Goal: Register for event/course

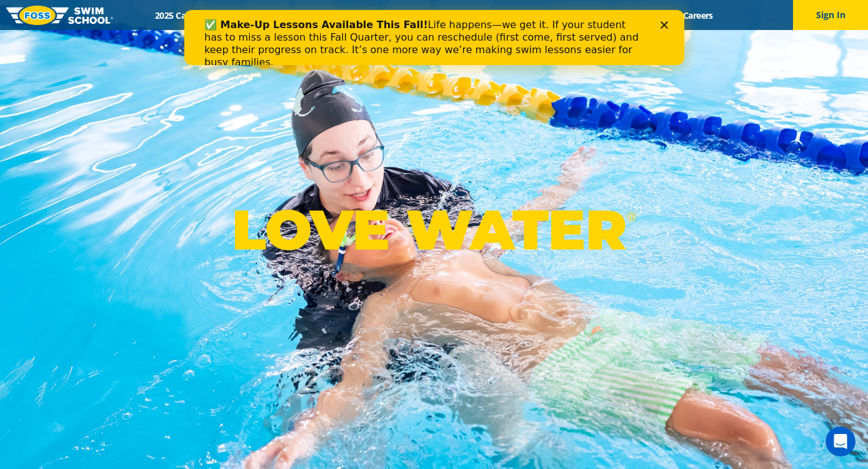
click at [662, 24] on icon "Close" at bounding box center [663, 24] width 7 height 7
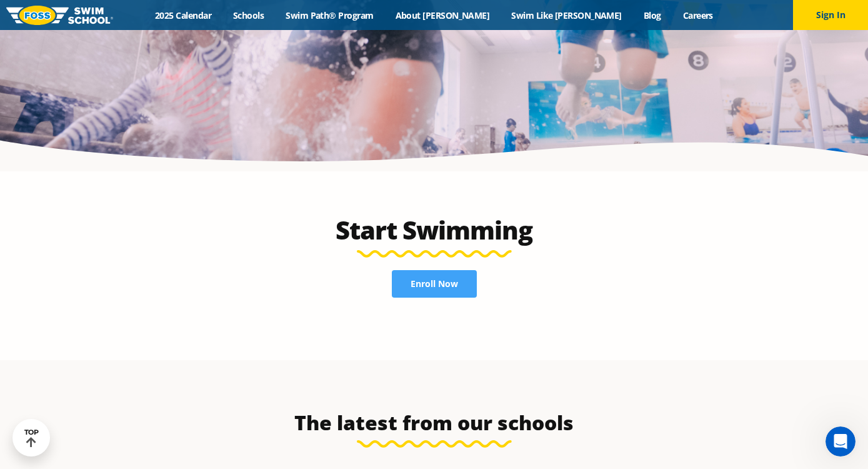
scroll to position [2650, 0]
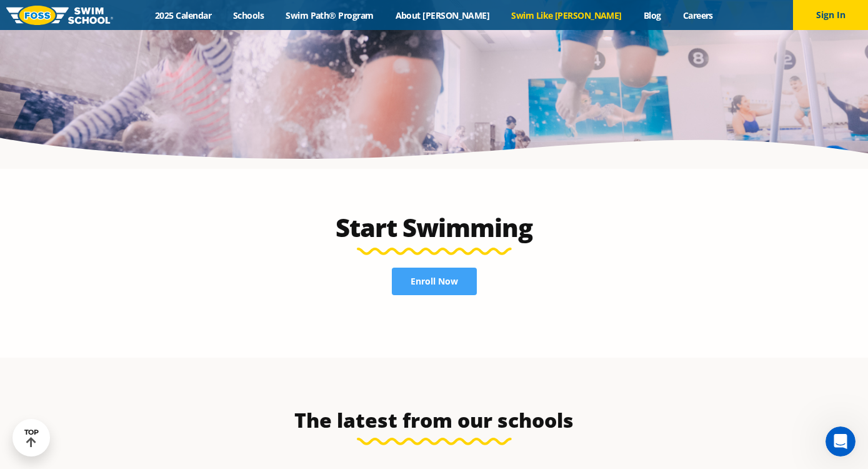
click at [556, 14] on link "Swim Like [PERSON_NAME]" at bounding box center [566, 15] width 132 height 12
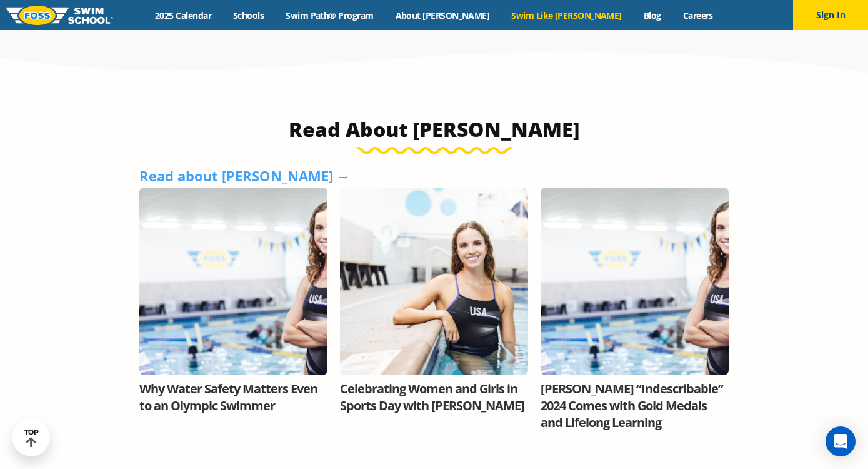
scroll to position [796, 0]
click at [344, 20] on link "Swim Path® Program" at bounding box center [329, 15] width 109 height 12
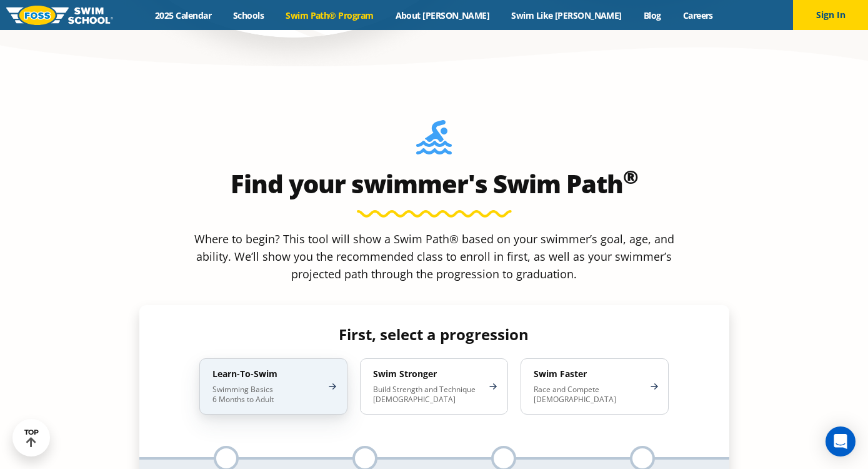
scroll to position [1049, 0]
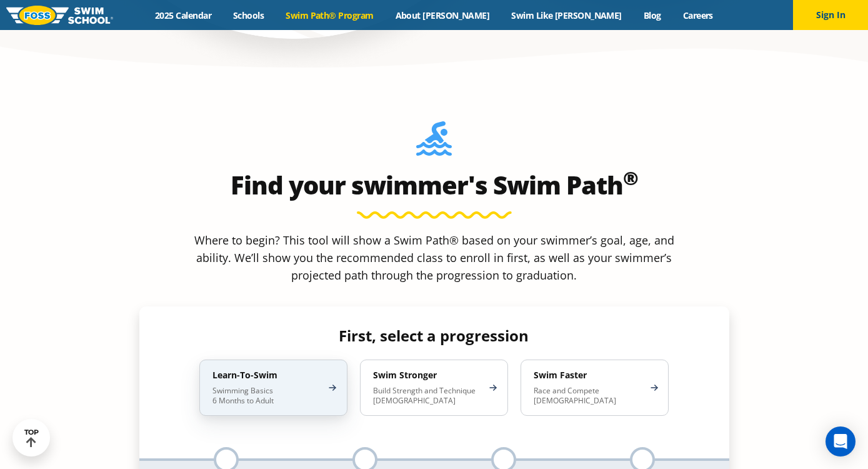
click at [307, 385] on p "Swimming Basics 6 Months to Adult" at bounding box center [266, 395] width 109 height 20
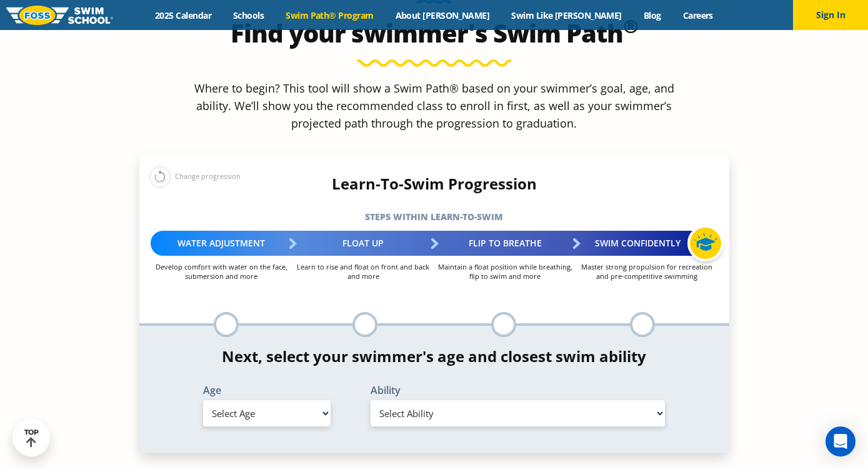
scroll to position [1203, 0]
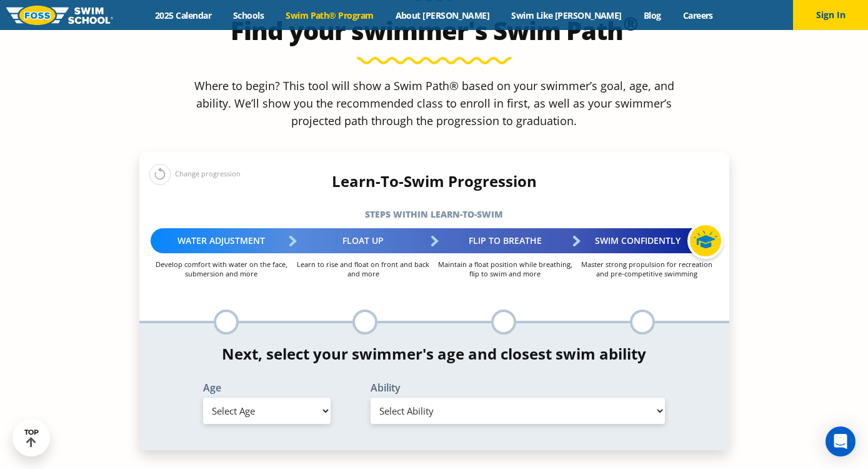
click at [289, 397] on select "Select Age 6 months - 1 year 1 year 2 years 3 years 4 years 5 years 6 years 7 y…" at bounding box center [266, 410] width 127 height 26
select select "3-years"
click at [427, 397] on select "Select Ability First in-water experience When in the water, reliant on a life j…" at bounding box center [517, 410] width 295 height 26
select select "3-years-when-in-the-water-reliant-on-a-life-jacket-or-floatation-device"
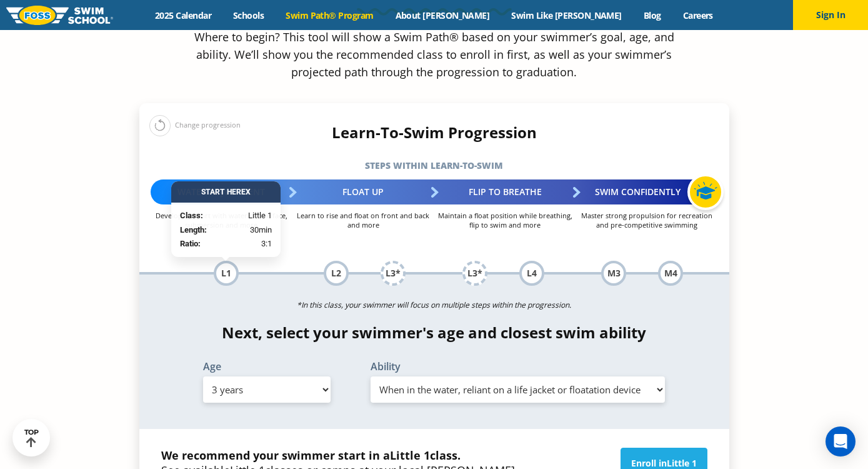
scroll to position [1256, 0]
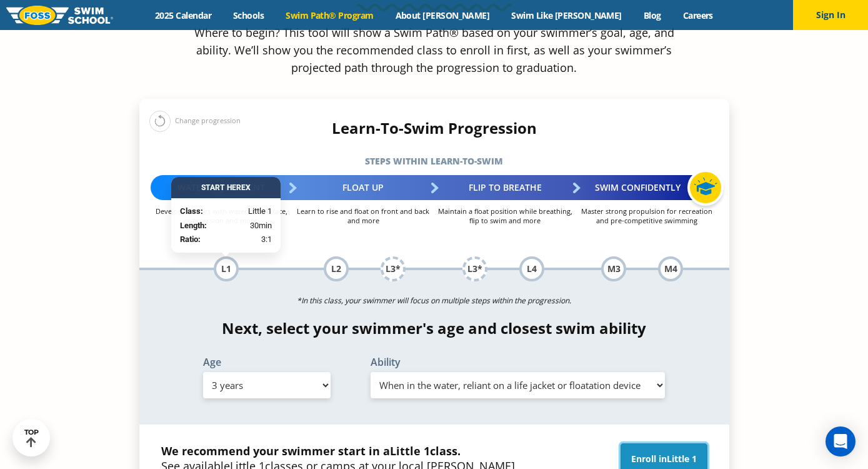
click at [627, 443] on link "Enroll in Little 1" at bounding box center [663, 458] width 87 height 31
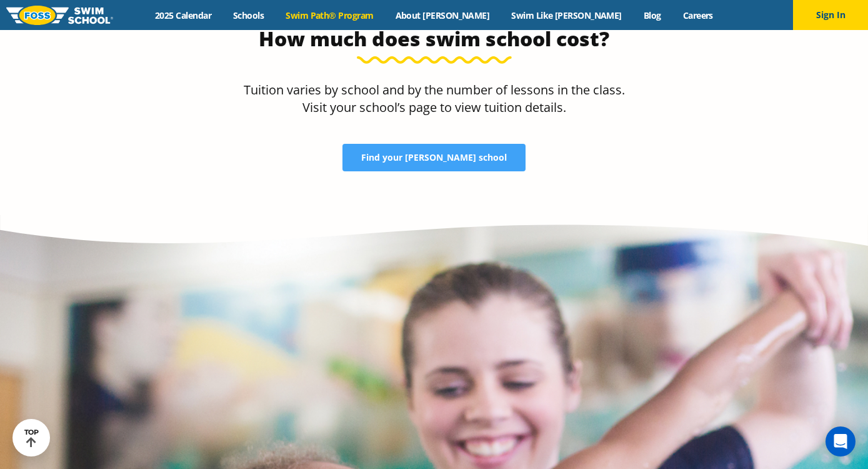
scroll to position [2690, 0]
